Goal: Find contact information: Find contact information

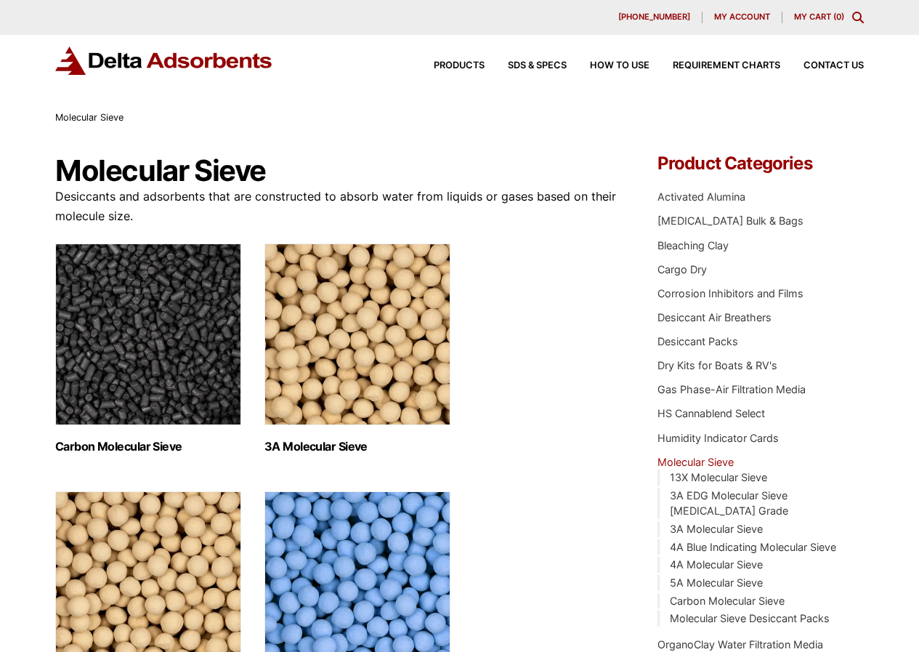
click at [858, 16] on icon "Toggle Modal Content" at bounding box center [858, 18] width 12 height 12
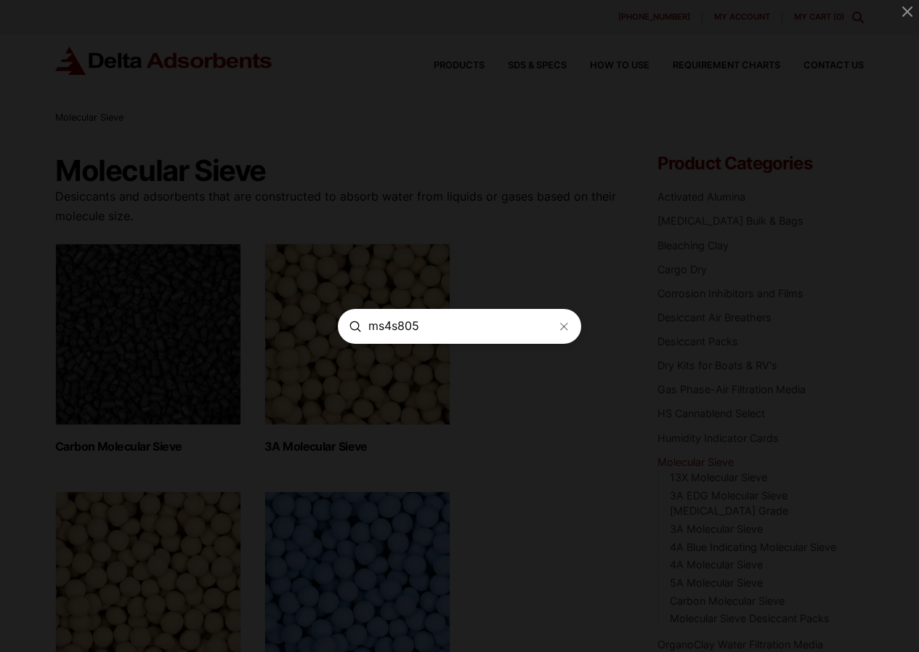
type input "ms4s805"
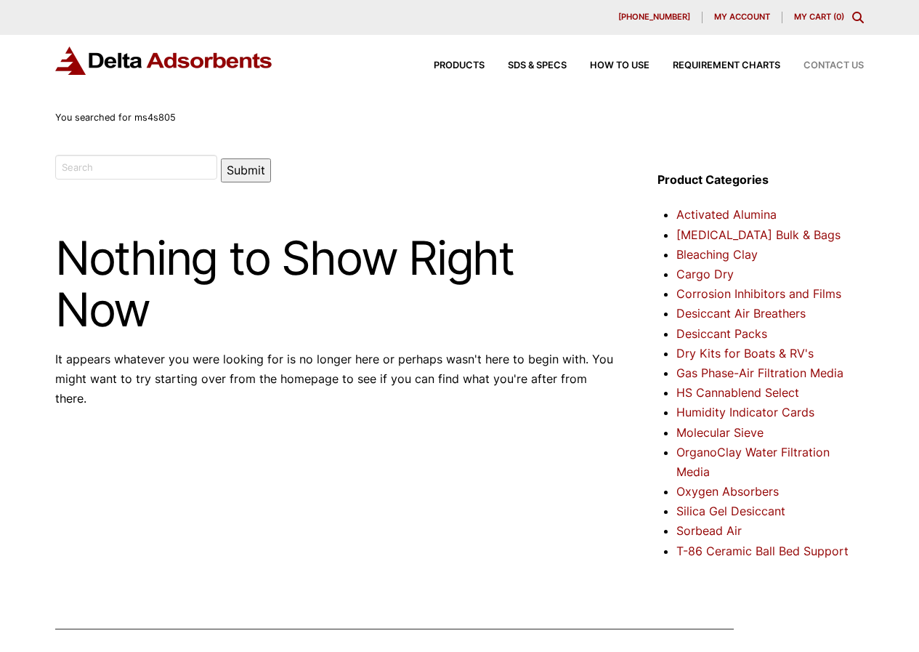
click at [825, 62] on span "Contact Us" at bounding box center [834, 65] width 60 height 9
